Goal: Find specific page/section: Find specific page/section

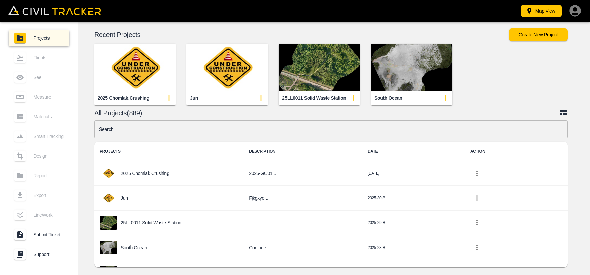
click at [260, 127] on input "text" at bounding box center [331, 129] width 474 height 18
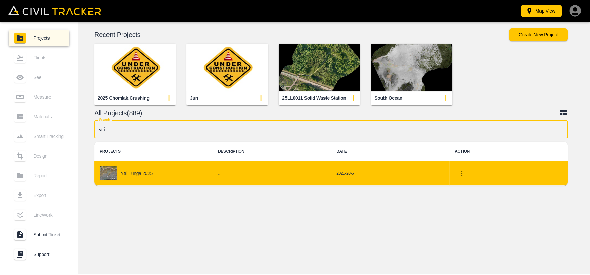
type input "ytri"
click at [208, 181] on td "Ytri Tunga 2025" at bounding box center [153, 173] width 118 height 25
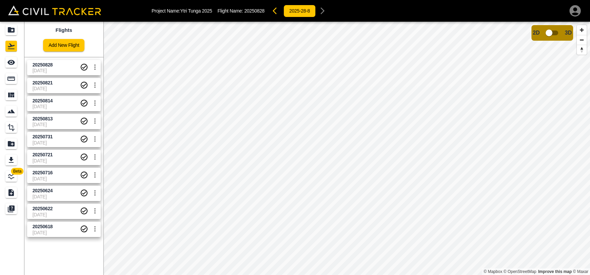
click at [44, 70] on span "[DATE]" at bounding box center [56, 70] width 47 height 5
click at [12, 60] on icon "See" at bounding box center [10, 62] width 7 height 5
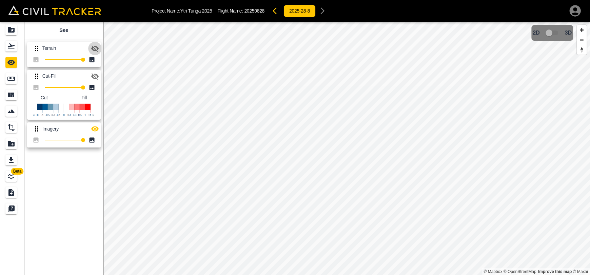
click at [92, 47] on icon "button" at bounding box center [94, 48] width 7 height 6
click at [92, 47] on icon "button" at bounding box center [94, 48] width 7 height 5
click at [94, 79] on icon "button" at bounding box center [95, 76] width 8 height 8
click at [96, 128] on icon "button" at bounding box center [95, 129] width 8 height 8
click at [97, 128] on icon "button" at bounding box center [94, 129] width 7 height 6
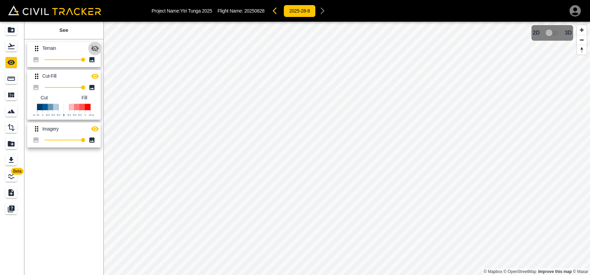
click at [95, 45] on icon "button" at bounding box center [95, 48] width 8 height 8
click at [95, 71] on button "button" at bounding box center [95, 77] width 14 height 14
click at [94, 128] on icon "button" at bounding box center [95, 129] width 8 height 8
click at [14, 29] on icon "Projects" at bounding box center [11, 29] width 7 height 5
